Goal: Task Accomplishment & Management: Manage account settings

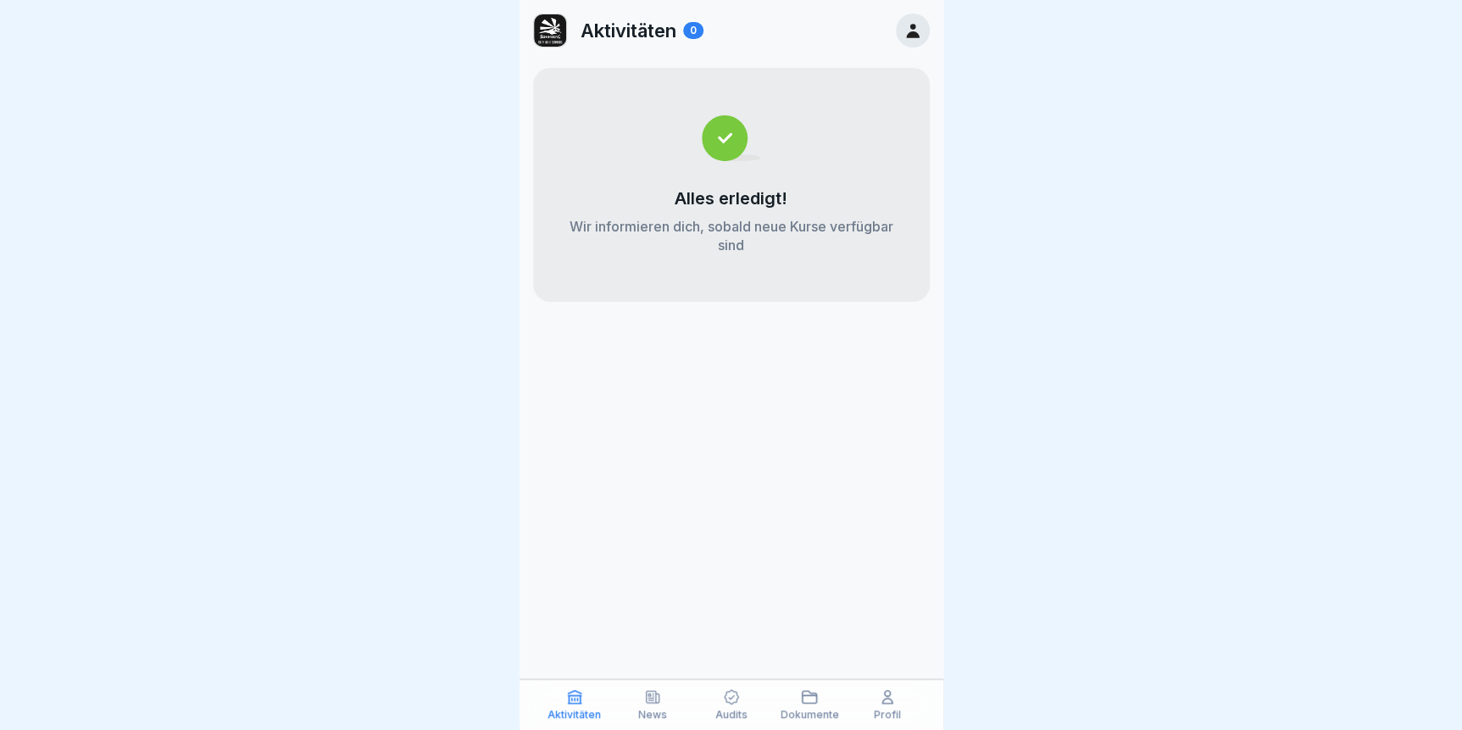
click at [814, 695] on icon at bounding box center [810, 697] width 14 height 12
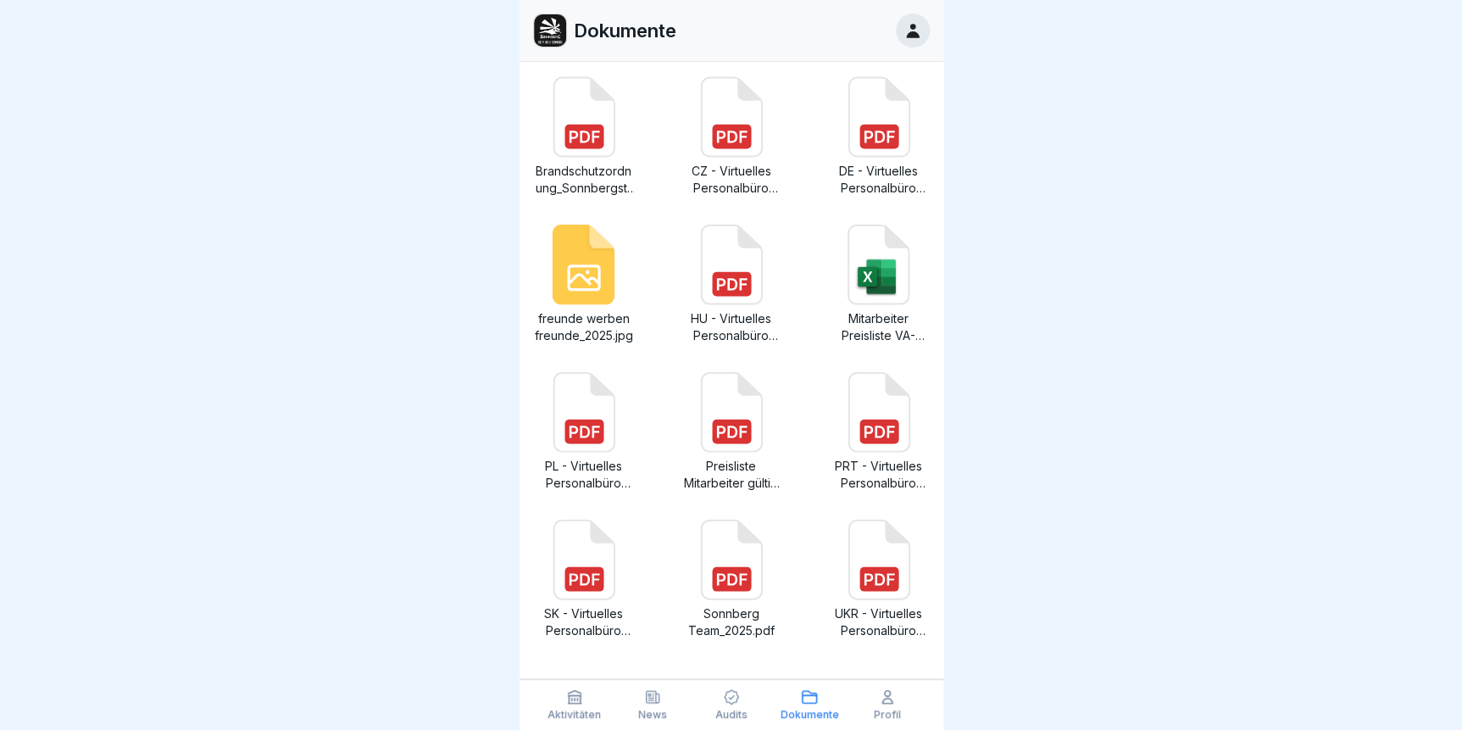
scroll to position [11, 0]
click at [905, 692] on div "Profil" at bounding box center [888, 704] width 70 height 32
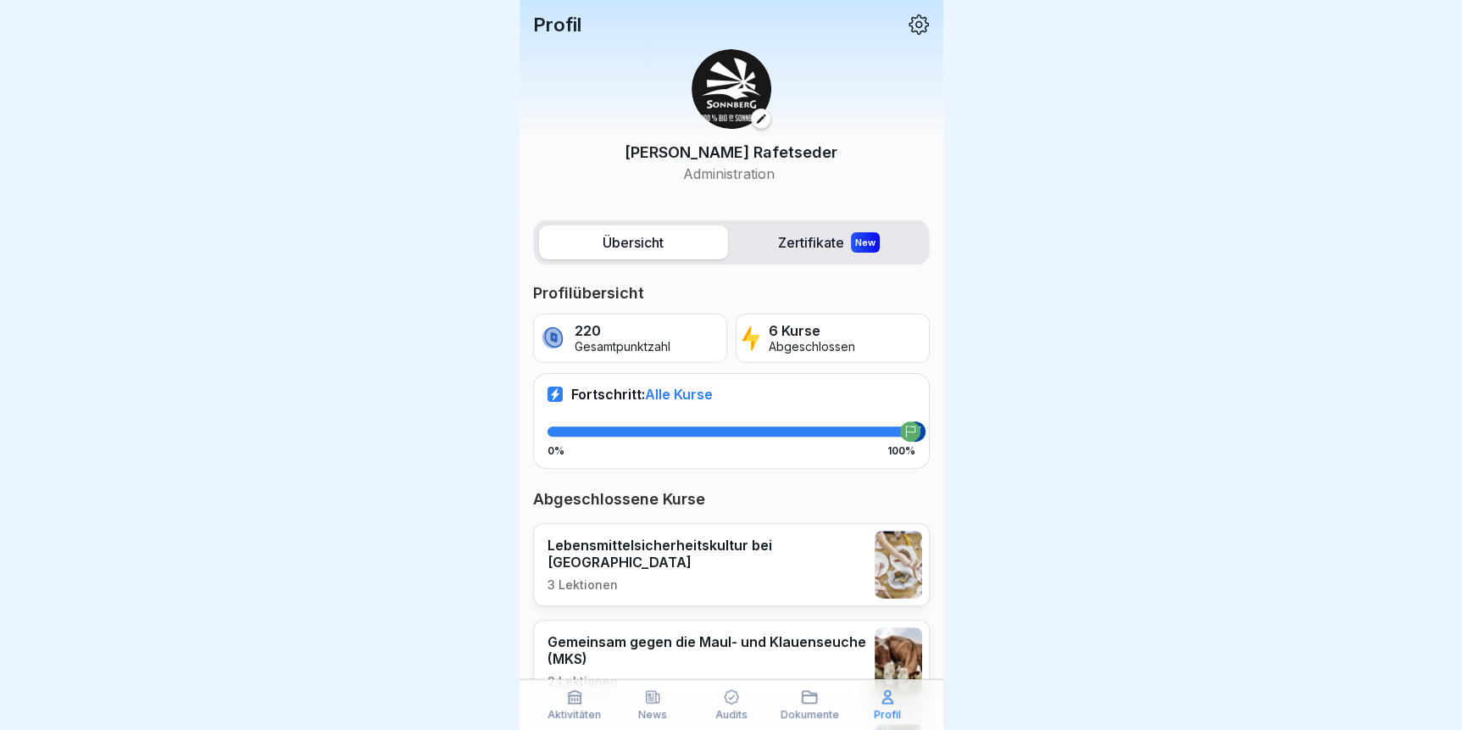
click at [745, 709] on p "Audits" at bounding box center [732, 715] width 32 height 12
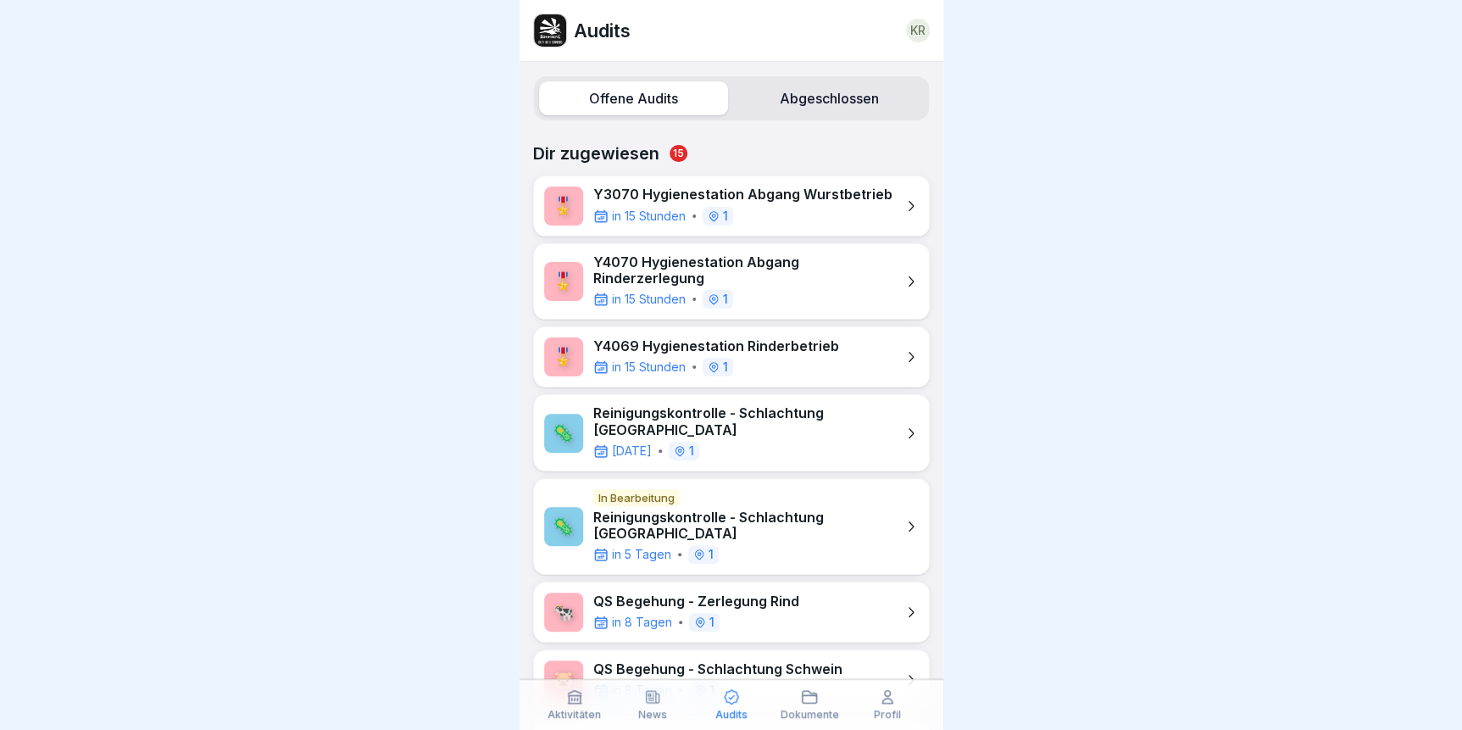
click at [800, 102] on label "Abgeschlossen" at bounding box center [829, 98] width 189 height 34
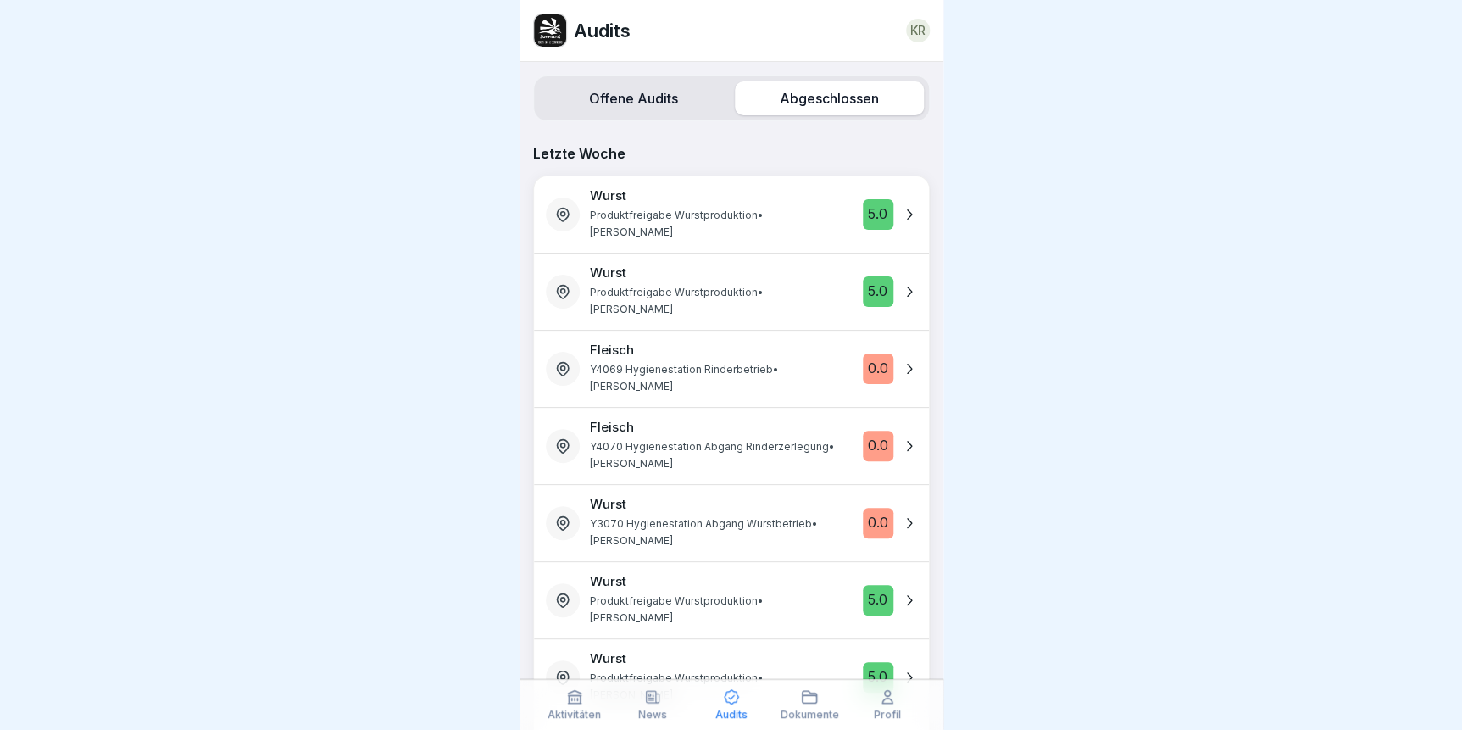
click at [602, 93] on label "Offene Audits" at bounding box center [633, 98] width 189 height 34
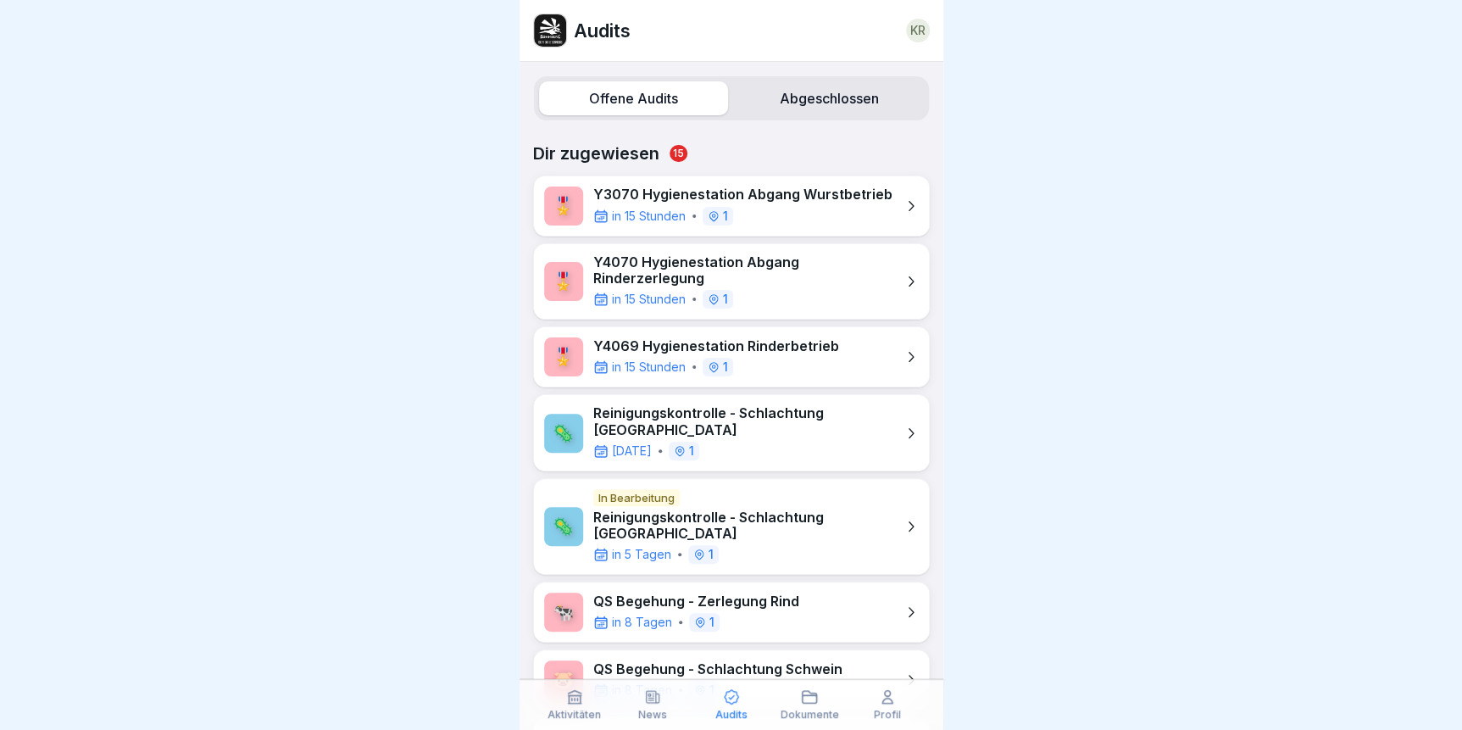
click at [784, 99] on label "Abgeschlossen" at bounding box center [829, 98] width 189 height 34
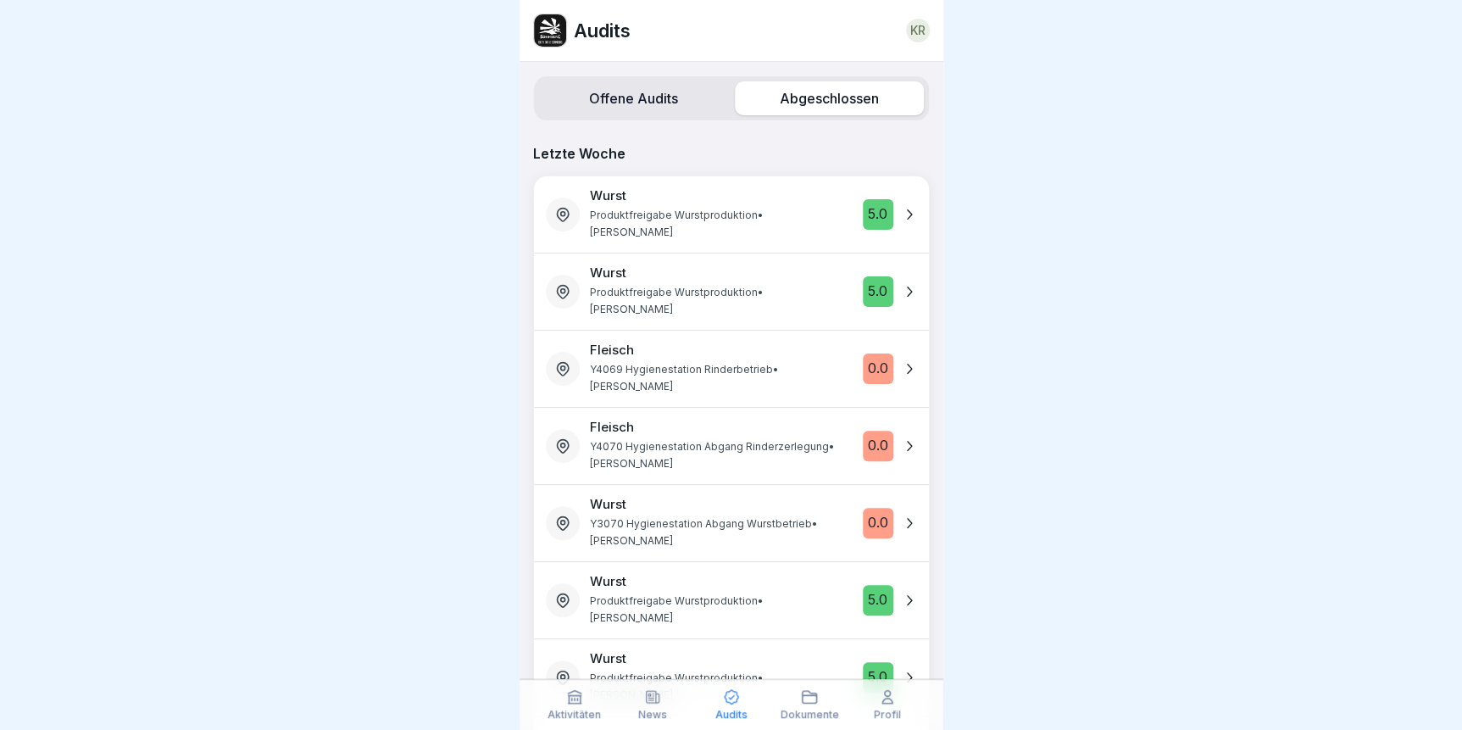
click at [604, 92] on label "Offene Audits" at bounding box center [633, 98] width 189 height 34
